Goal: Check status: Check status

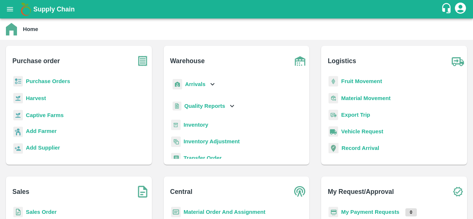
click at [53, 80] on b "Purchase Orders" at bounding box center [48, 81] width 44 height 6
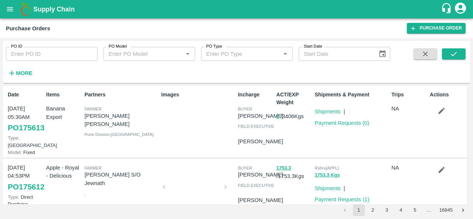
click at [11, 6] on icon "open drawer" at bounding box center [10, 9] width 8 height 8
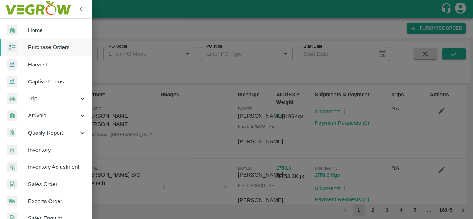
click at [136, 27] on div at bounding box center [236, 109] width 473 height 219
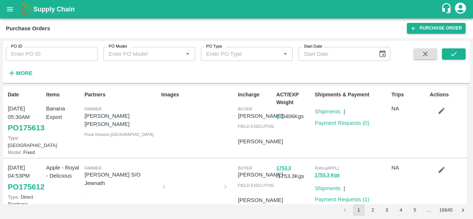
click at [58, 55] on input "PO ID" at bounding box center [52, 54] width 92 height 14
paste input "174104"
click at [459, 54] on button "submit" at bounding box center [454, 53] width 24 height 11
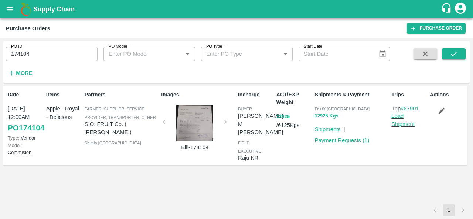
click at [197, 120] on div at bounding box center [194, 123] width 55 height 37
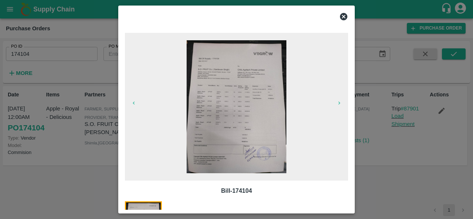
click at [229, 102] on img at bounding box center [237, 106] width 100 height 133
click at [342, 13] on icon at bounding box center [343, 16] width 9 height 9
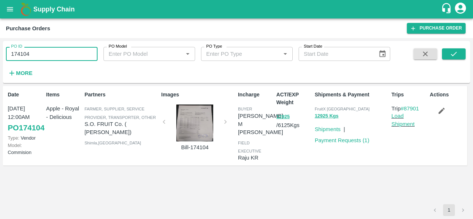
drag, startPoint x: 31, startPoint y: 56, endPoint x: 0, endPoint y: 55, distance: 31.5
click at [0, 55] on div "PO ID 174104 PO ID PO Model PO Model   * PO Type PO Type   * Start Date Start D…" at bounding box center [236, 128] width 473 height 181
click at [460, 56] on button "submit" at bounding box center [454, 53] width 24 height 11
drag, startPoint x: 44, startPoint y: 55, endPoint x: 0, endPoint y: 54, distance: 43.6
click at [0, 54] on div "PO ID 174104 PO ID PO Model PO Model   * PO Type PO Type   * Start Date Start D…" at bounding box center [236, 128] width 473 height 181
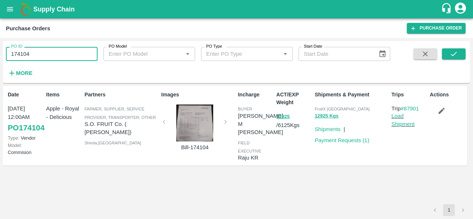
paste input "text"
click at [449, 54] on button "submit" at bounding box center [454, 53] width 24 height 11
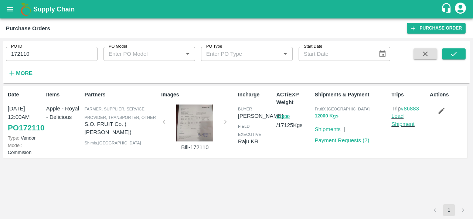
click at [205, 121] on div at bounding box center [194, 123] width 55 height 37
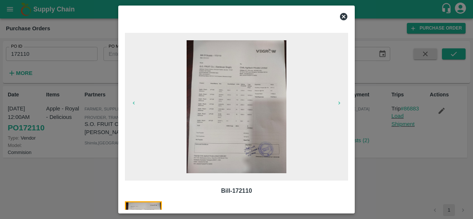
click at [246, 133] on img at bounding box center [237, 106] width 100 height 133
click at [341, 17] on icon at bounding box center [343, 16] width 7 height 7
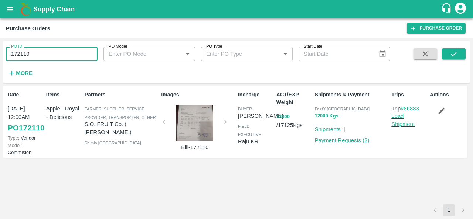
drag, startPoint x: 34, startPoint y: 51, endPoint x: 0, endPoint y: 52, distance: 33.7
click at [0, 52] on div "PO ID 172110 PO ID PO Model PO Model   * PO Type PO Type   * Start Date Start D…" at bounding box center [236, 128] width 473 height 181
paste input "text"
type input "170437"
click at [450, 51] on icon "submit" at bounding box center [454, 54] width 8 height 8
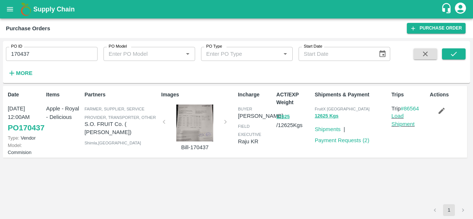
click at [207, 122] on div at bounding box center [194, 123] width 55 height 37
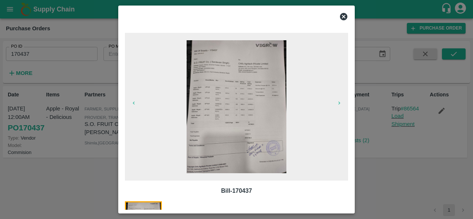
click at [230, 125] on img at bounding box center [237, 106] width 100 height 133
click at [345, 18] on icon at bounding box center [343, 16] width 9 height 9
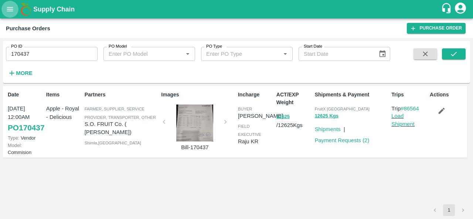
click at [9, 13] on button "open drawer" at bounding box center [9, 9] width 17 height 17
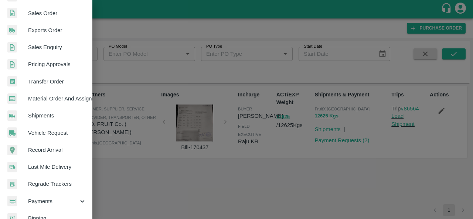
scroll to position [202, 0]
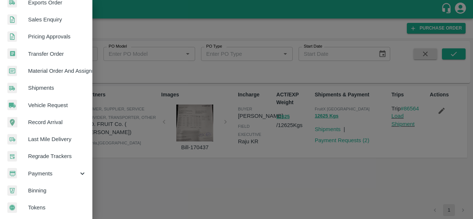
click at [56, 172] on span "Payments" at bounding box center [53, 174] width 50 height 8
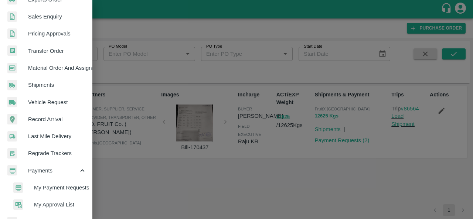
click at [53, 191] on span "My Payment Requests" at bounding box center [60, 188] width 53 height 8
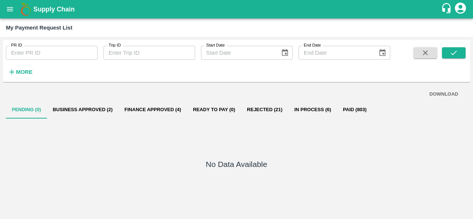
click at [162, 110] on button "Finance Approved (4)" at bounding box center [153, 110] width 68 height 18
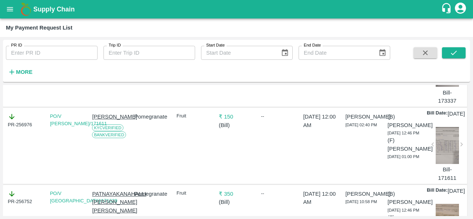
scroll to position [187, 0]
